Goal: Information Seeking & Learning: Find specific fact

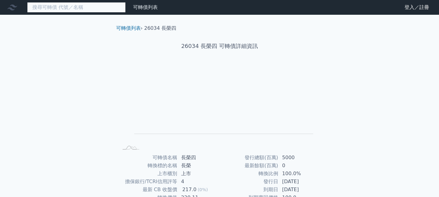
click at [94, 8] on input at bounding box center [76, 7] width 99 height 10
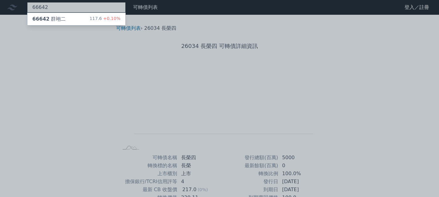
type input "66642"
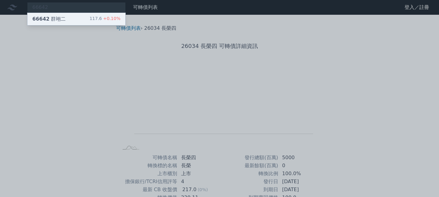
click at [81, 17] on div "66642 群翊二 117.6 +0.10%" at bounding box center [76, 19] width 98 height 12
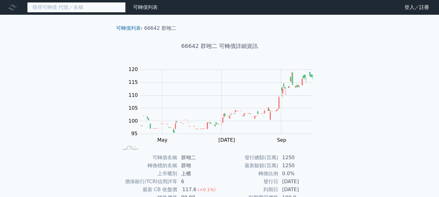
click at [88, 5] on input at bounding box center [76, 7] width 99 height 10
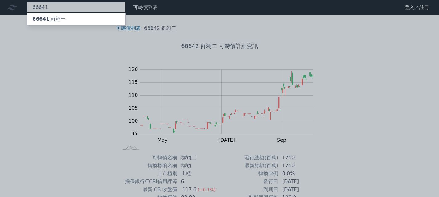
type input "66641"
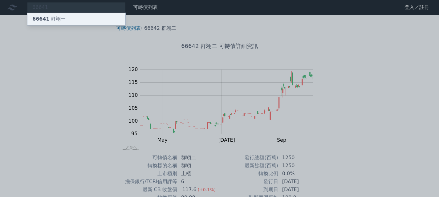
click at [85, 18] on div "66641 群翊一" at bounding box center [76, 19] width 98 height 12
